Goal: Navigation & Orientation: Find specific page/section

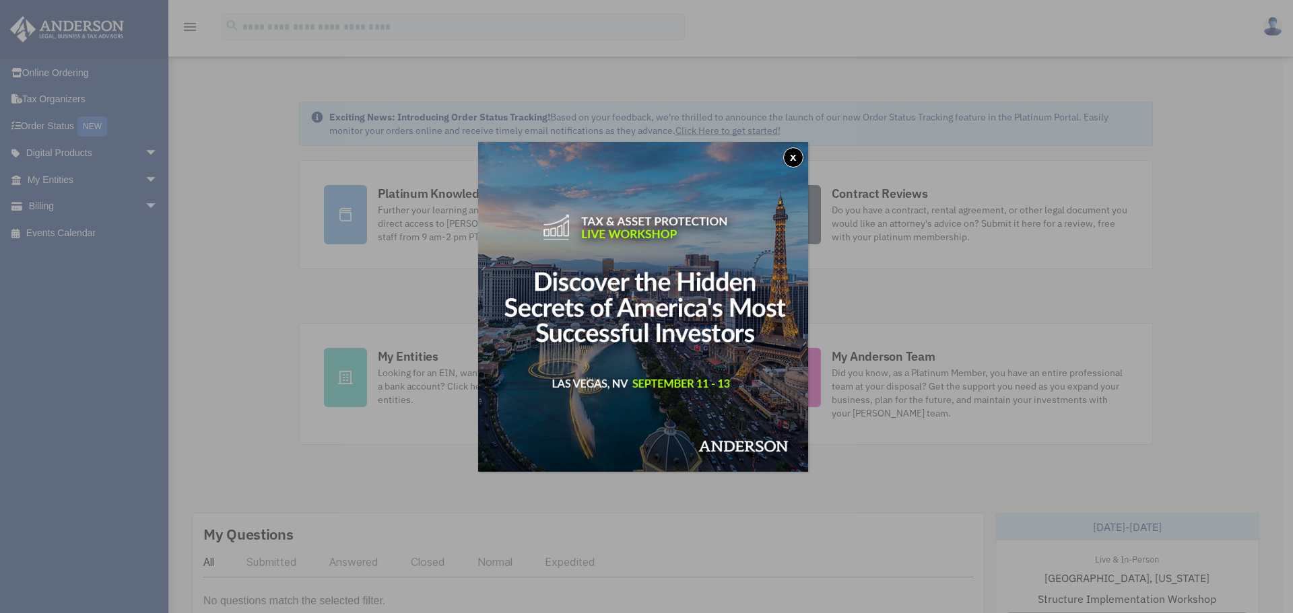
click at [794, 156] on button "x" at bounding box center [793, 157] width 20 height 20
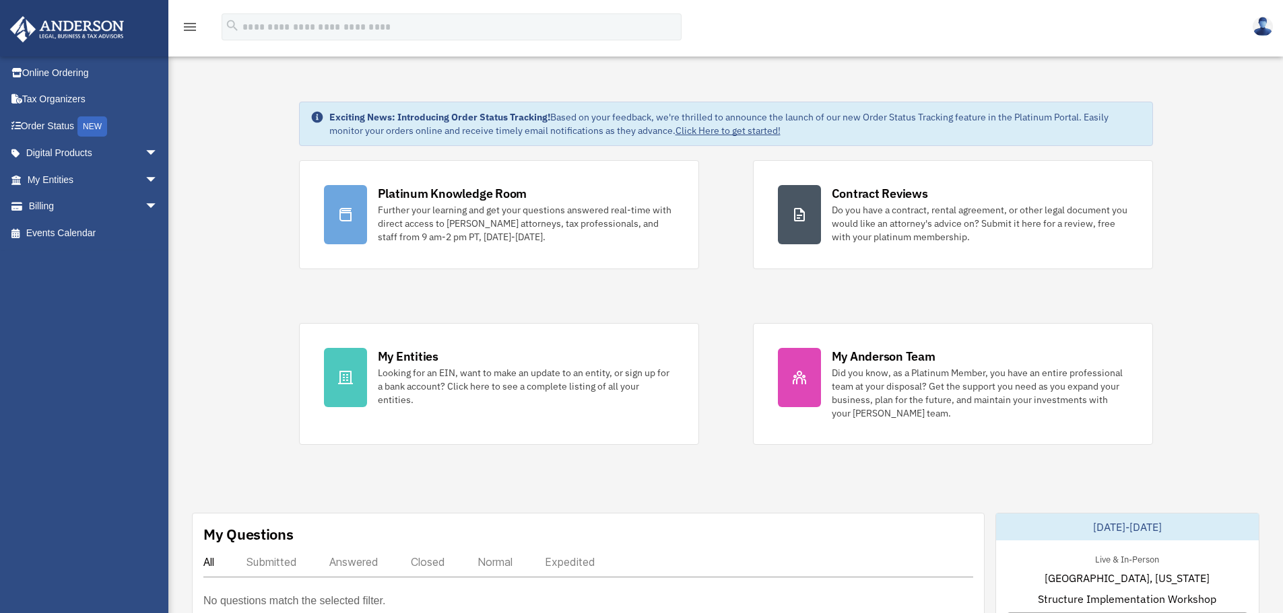
click at [102, 158] on link "Digital Products arrow_drop_down" at bounding box center [93, 153] width 169 height 27
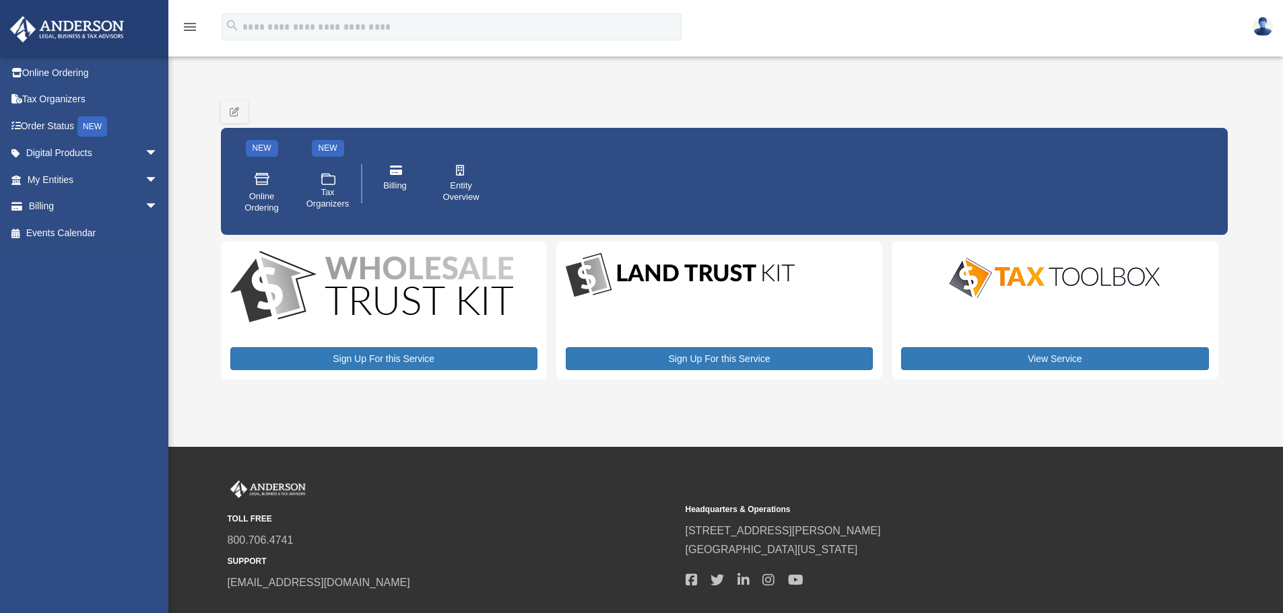
click at [147, 211] on span "arrow_drop_down" at bounding box center [158, 207] width 27 height 28
click at [70, 107] on link "Tax Organizers" at bounding box center [93, 99] width 169 height 27
click at [145, 178] on span "arrow_drop_down" at bounding box center [158, 180] width 27 height 28
click at [145, 276] on span "arrow_drop_down" at bounding box center [158, 287] width 27 height 28
click at [67, 78] on link "Online Ordering" at bounding box center [93, 72] width 169 height 27
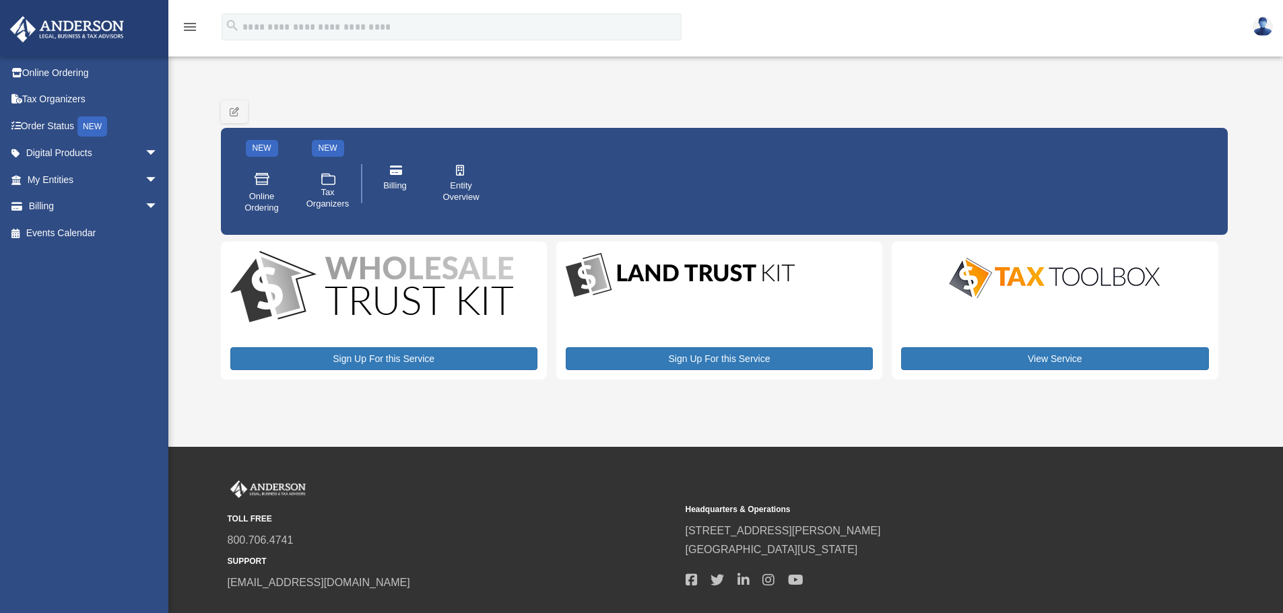
click at [127, 94] on link "Tax Organizers" at bounding box center [93, 99] width 169 height 27
click at [145, 179] on span "arrow_drop_down" at bounding box center [158, 180] width 27 height 28
click at [145, 156] on span "arrow_drop_down" at bounding box center [158, 154] width 27 height 28
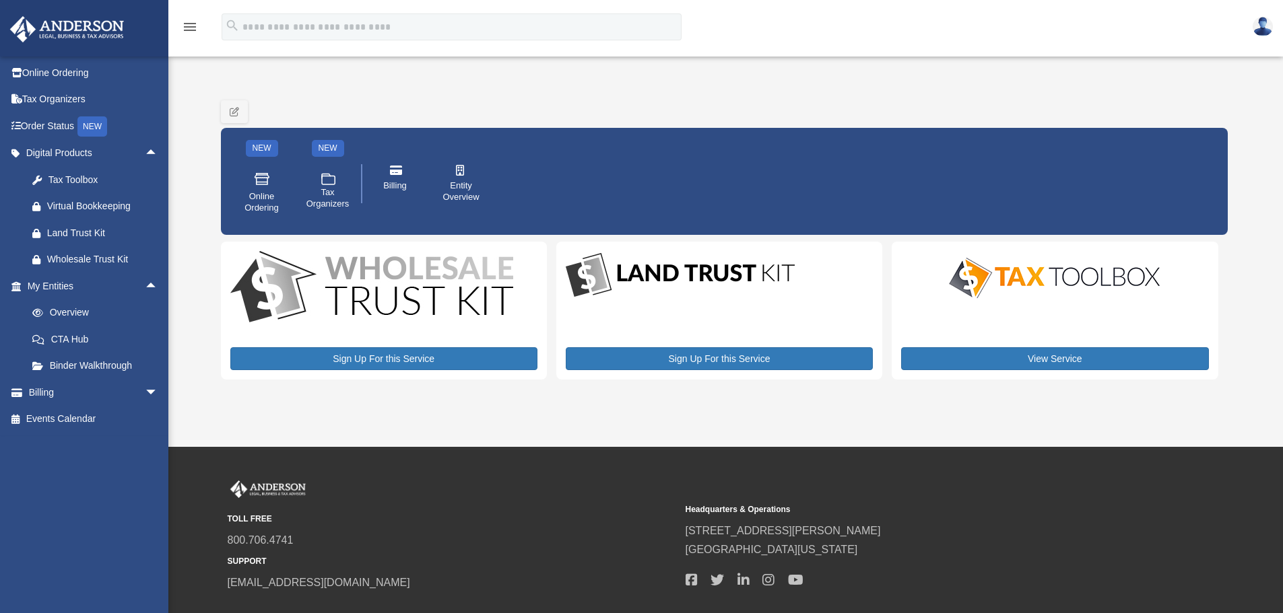
click at [103, 178] on div "Tax Toolbox" at bounding box center [101, 180] width 108 height 17
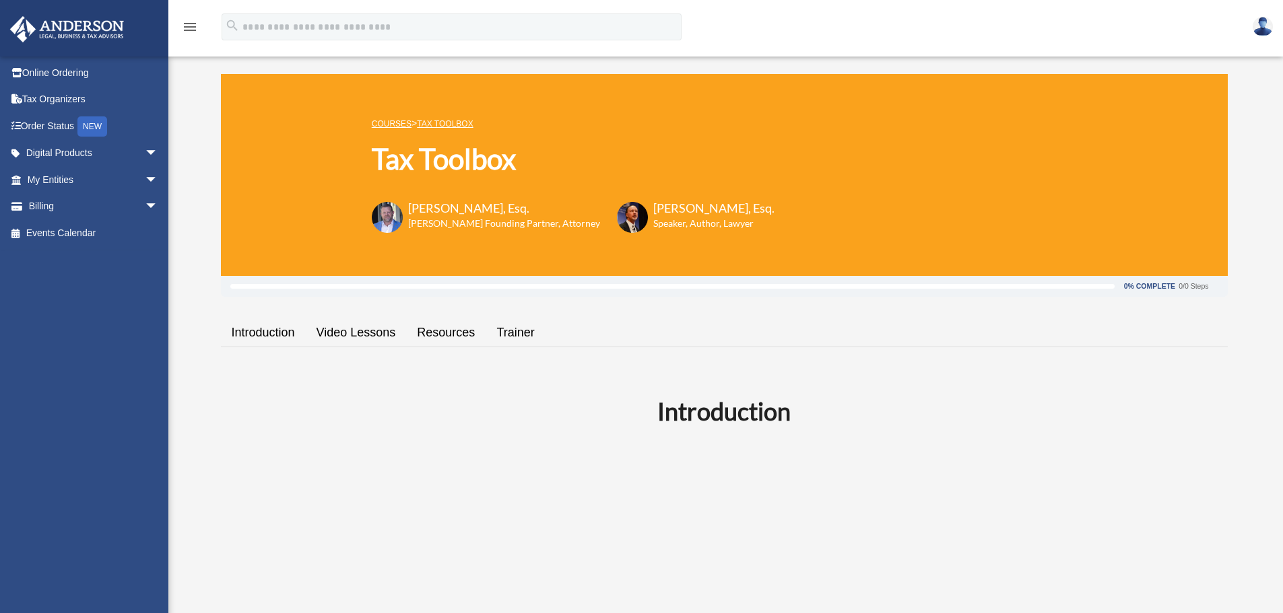
click at [147, 205] on span "arrow_drop_down" at bounding box center [158, 207] width 27 height 28
click at [90, 313] on link "Events Calendar" at bounding box center [93, 313] width 169 height 27
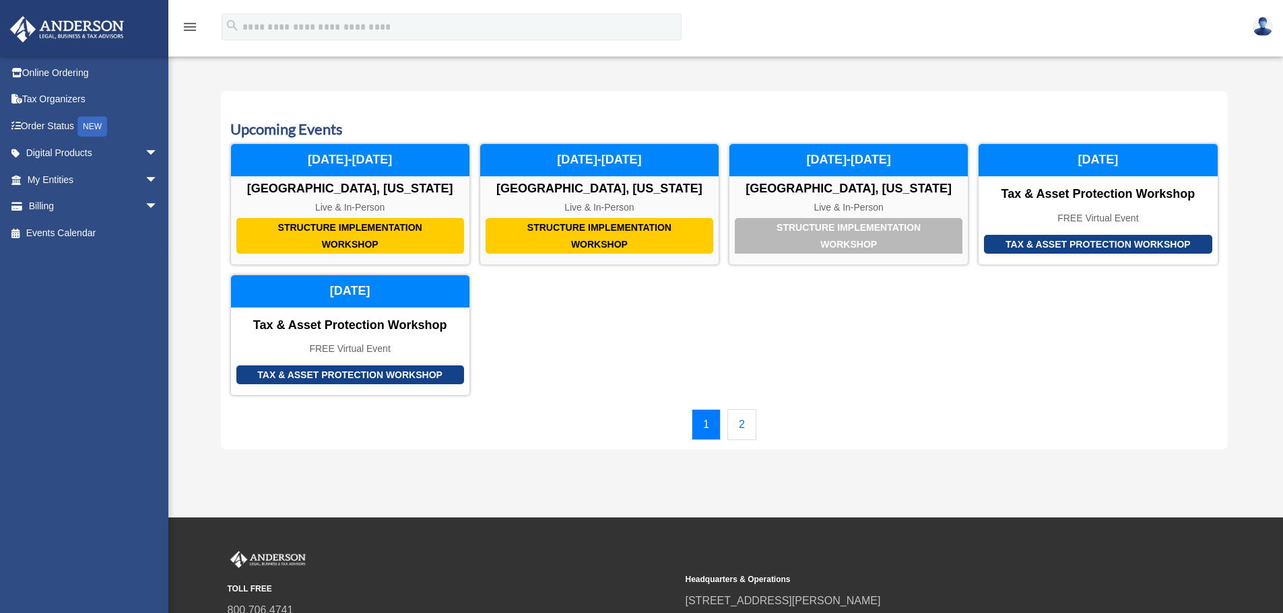
click at [79, 74] on link "Online Ordering" at bounding box center [93, 72] width 169 height 27
